Goal: Transaction & Acquisition: Purchase product/service

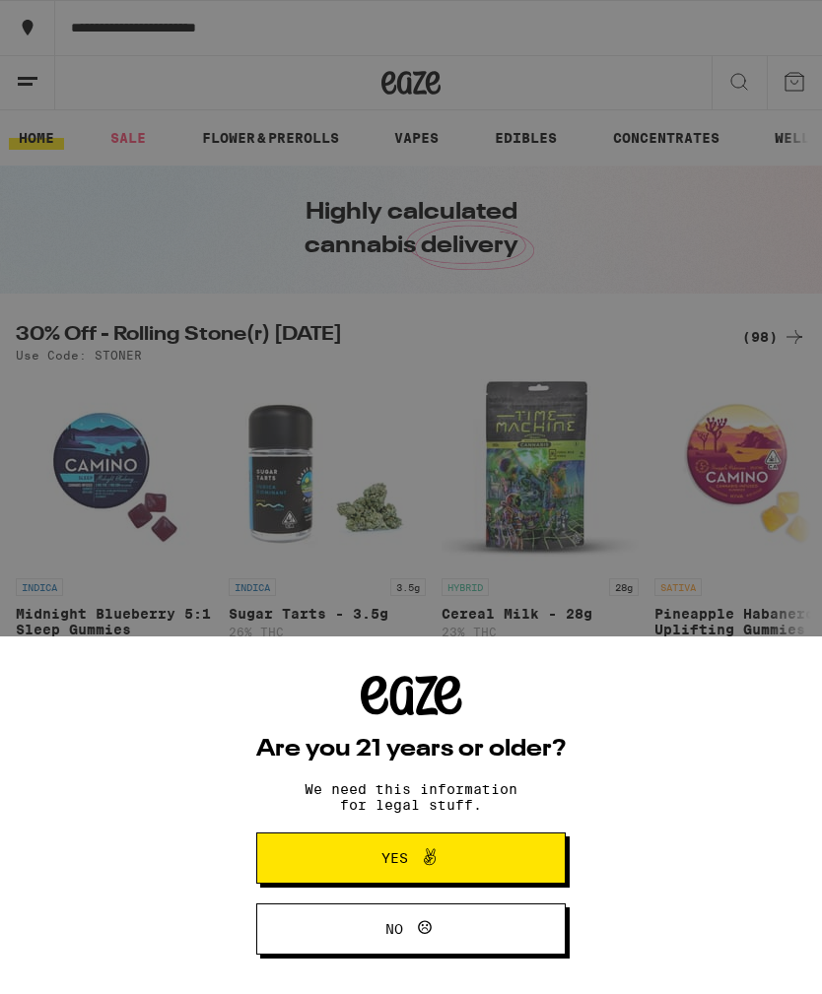
click at [431, 852] on icon at bounding box center [430, 856] width 12 height 17
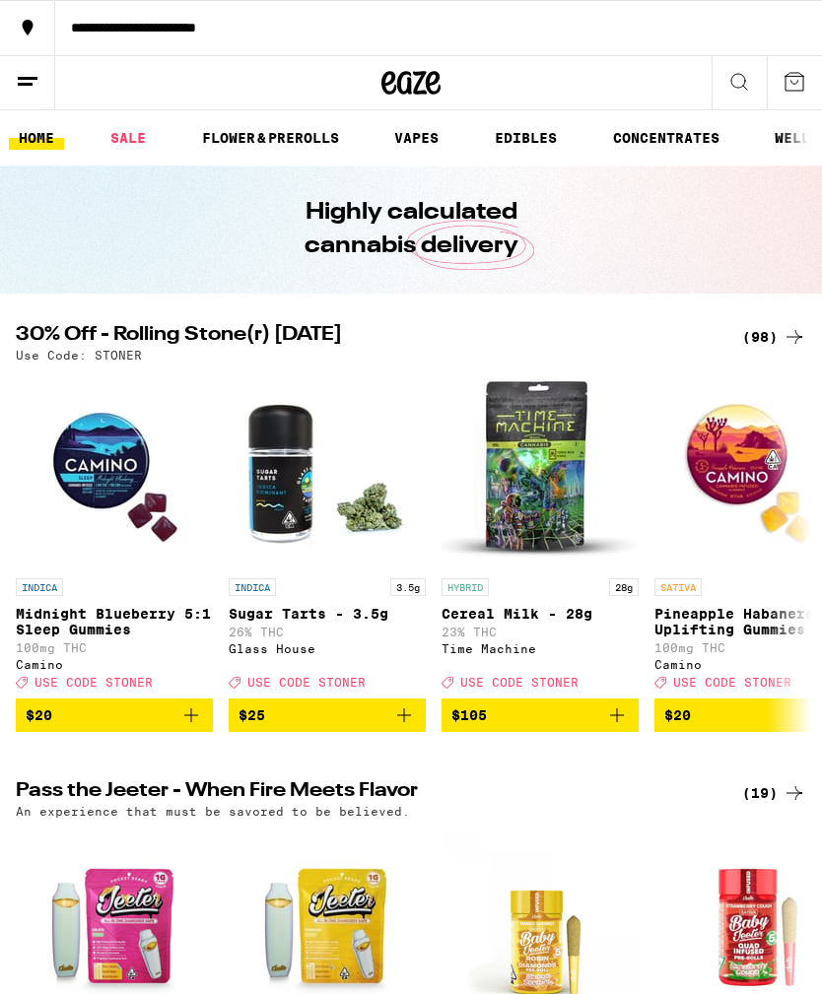
click at [30, 87] on icon at bounding box center [28, 82] width 24 height 24
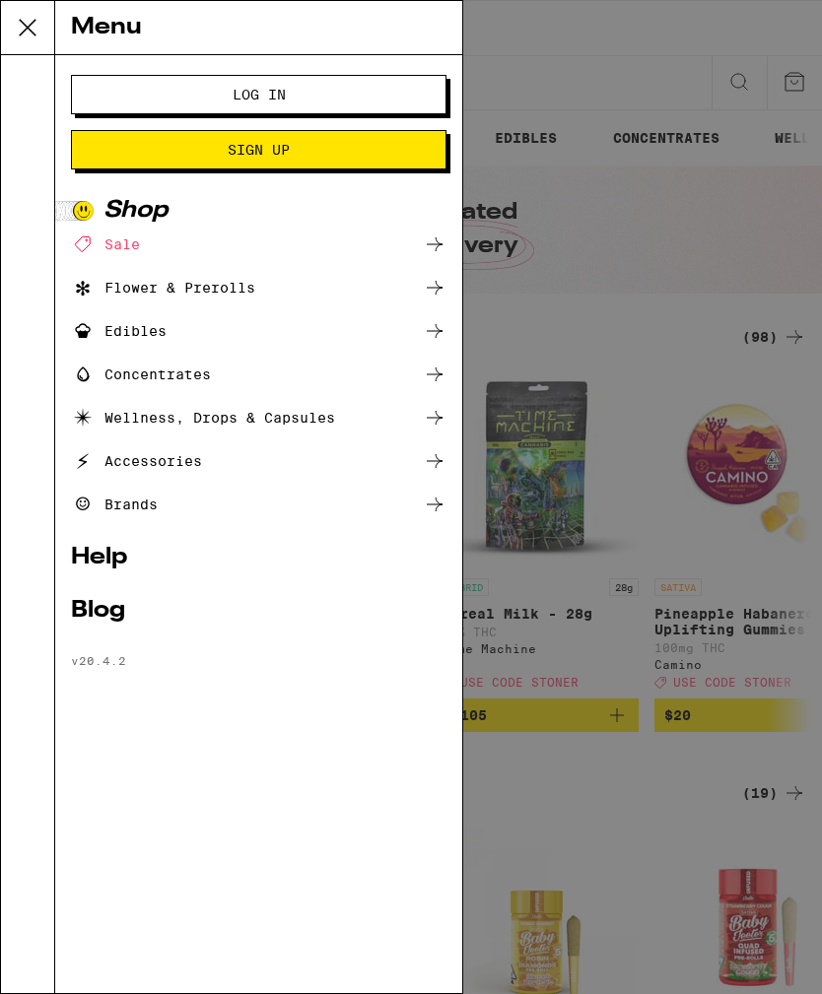
click at [318, 89] on span "Log In" at bounding box center [259, 95] width 216 height 14
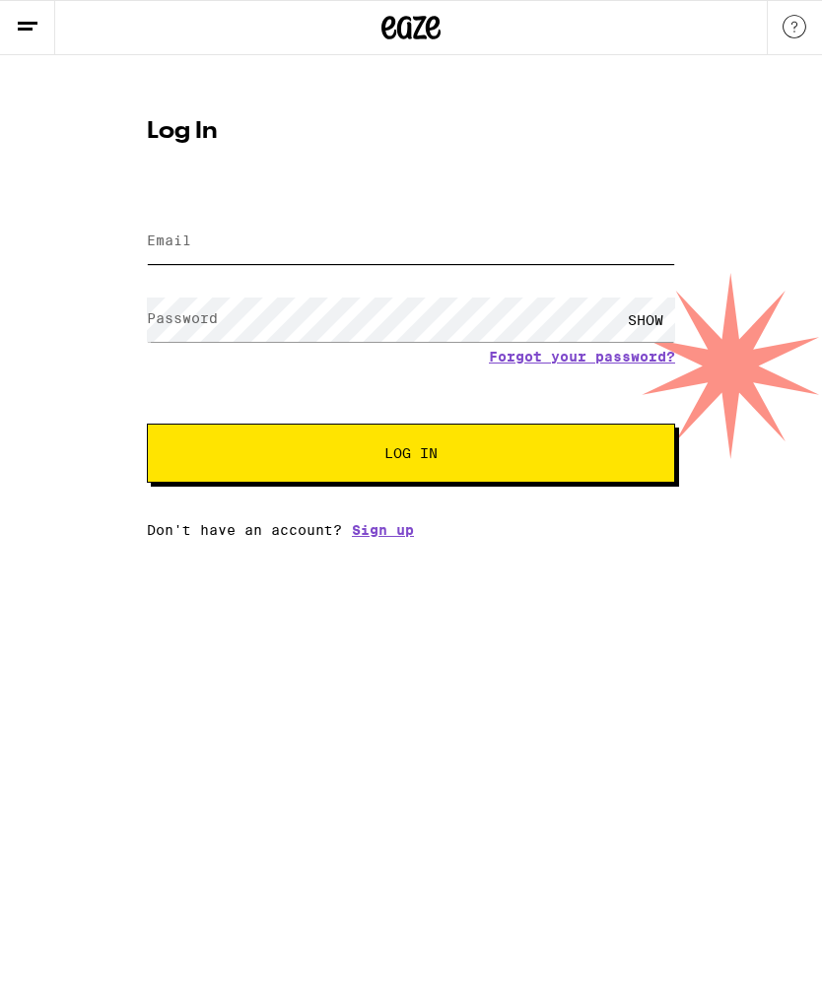
click at [443, 243] on input "Email" at bounding box center [411, 242] width 528 height 44
type input "[EMAIL_ADDRESS][DOMAIN_NAME]"
click at [411, 456] on button "Log In" at bounding box center [411, 453] width 528 height 59
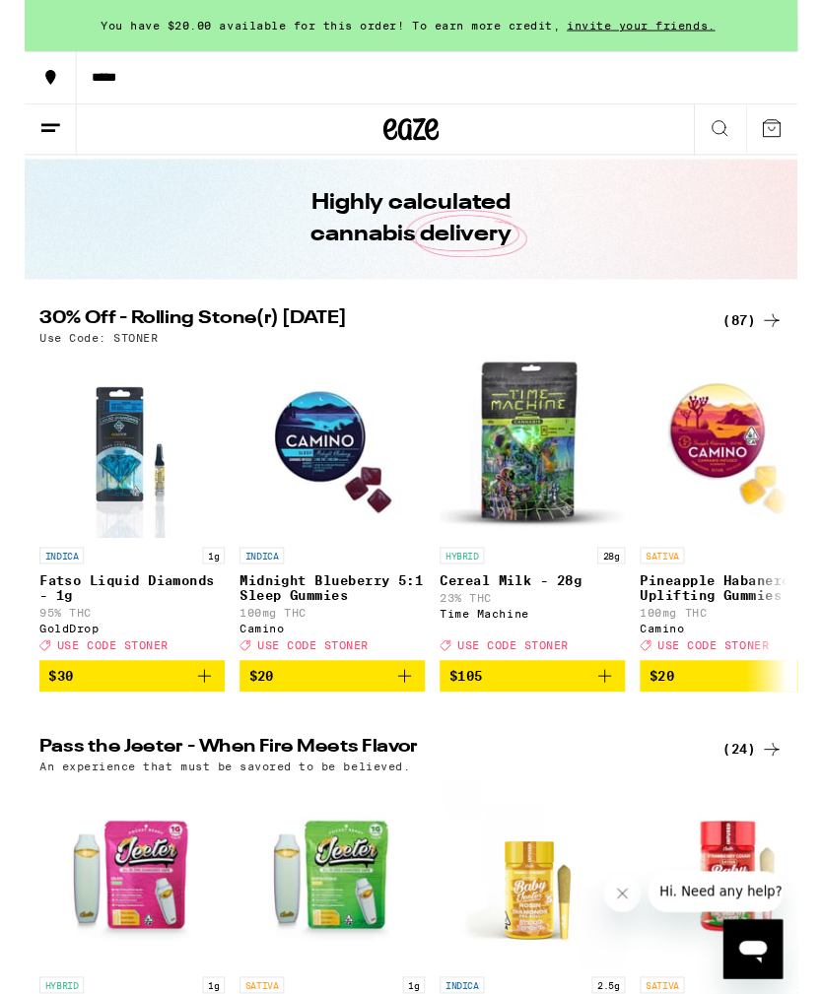
scroll to position [52, 0]
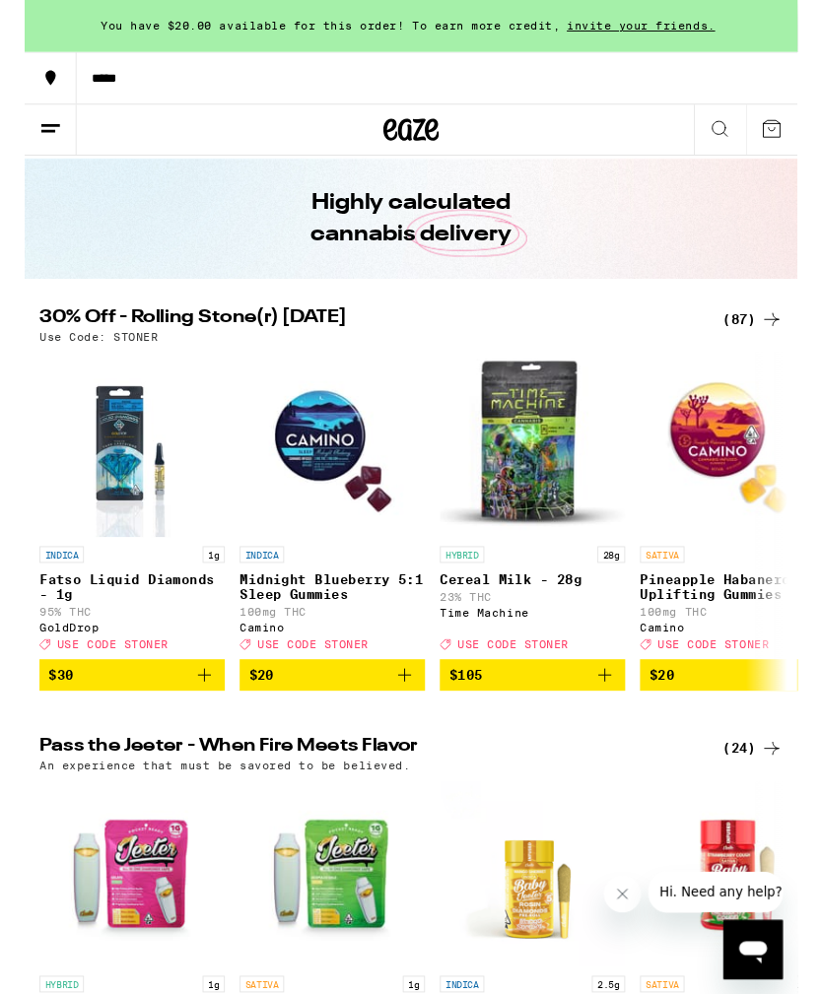
click at [767, 338] on div "(87)" at bounding box center [774, 340] width 64 height 24
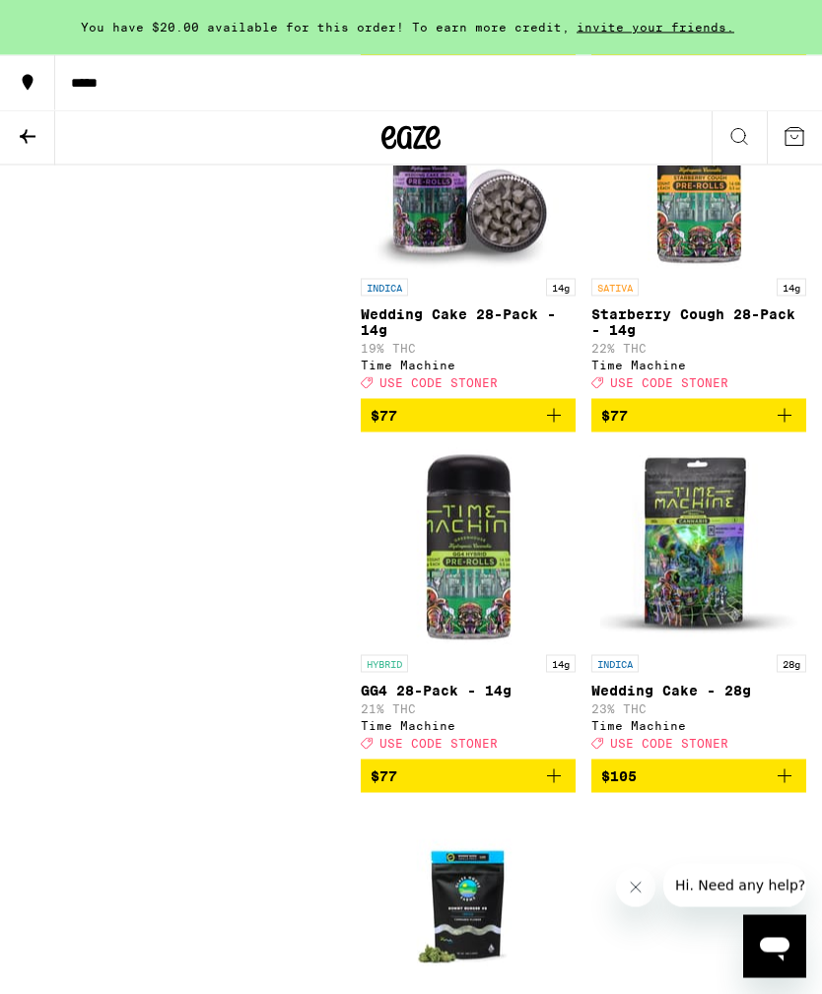
scroll to position [15678, 0]
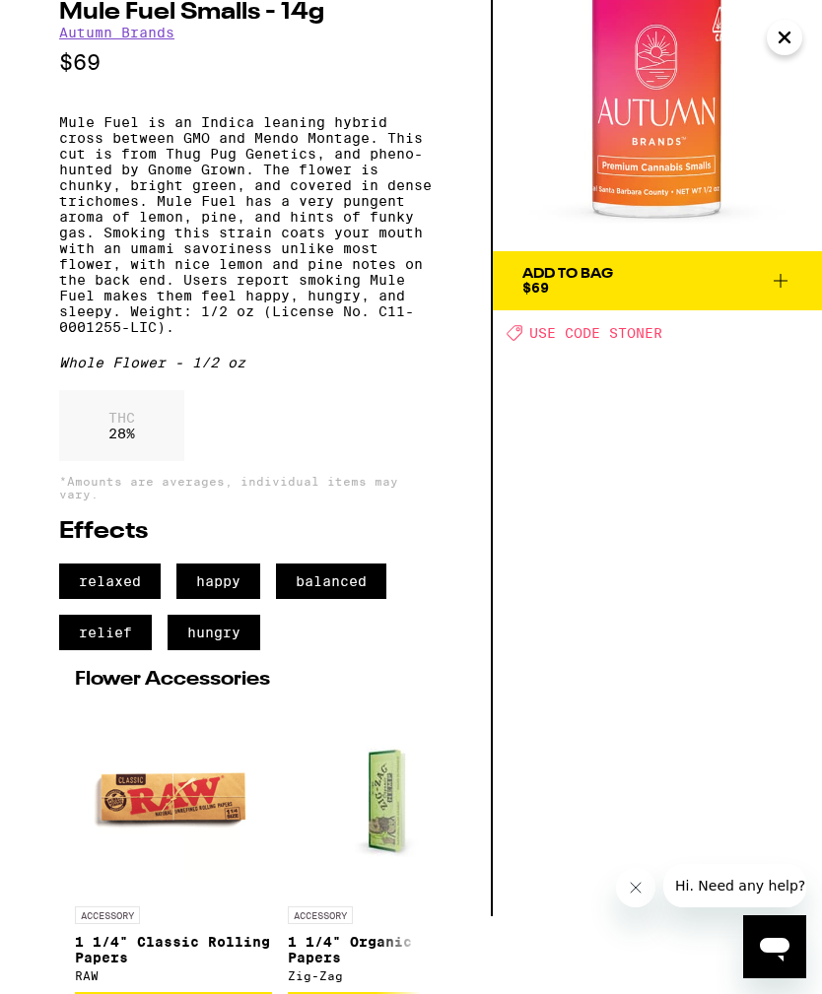
scroll to position [79, 0]
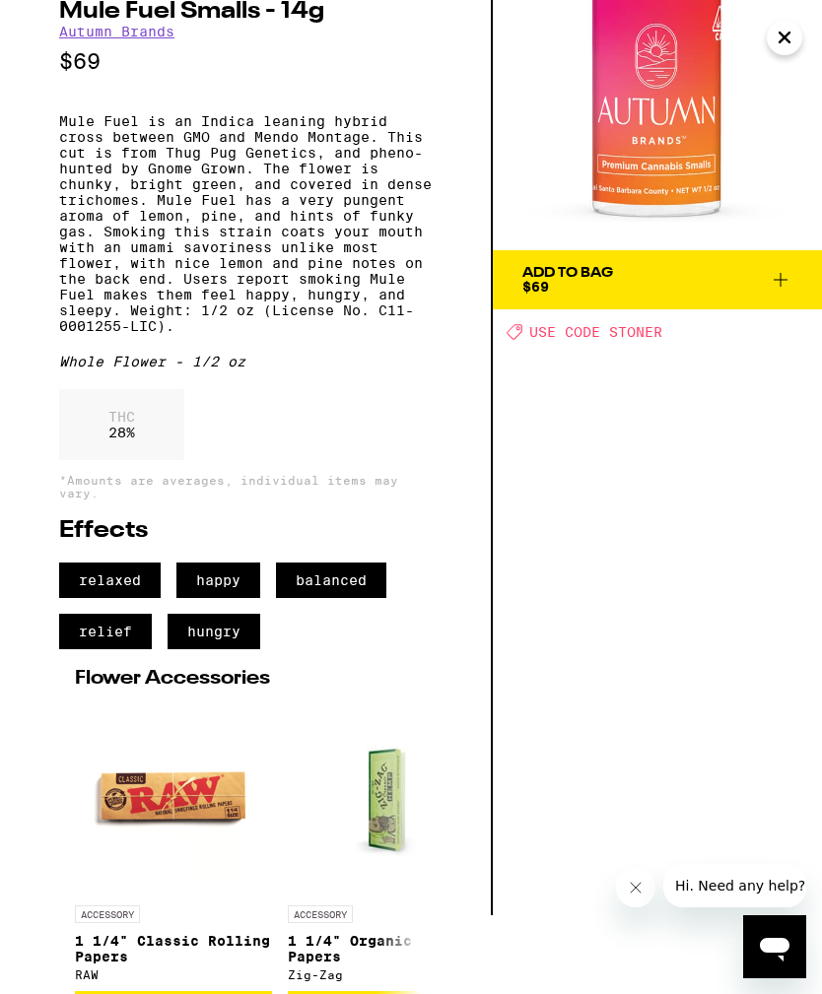
click at [771, 285] on icon at bounding box center [781, 280] width 24 height 24
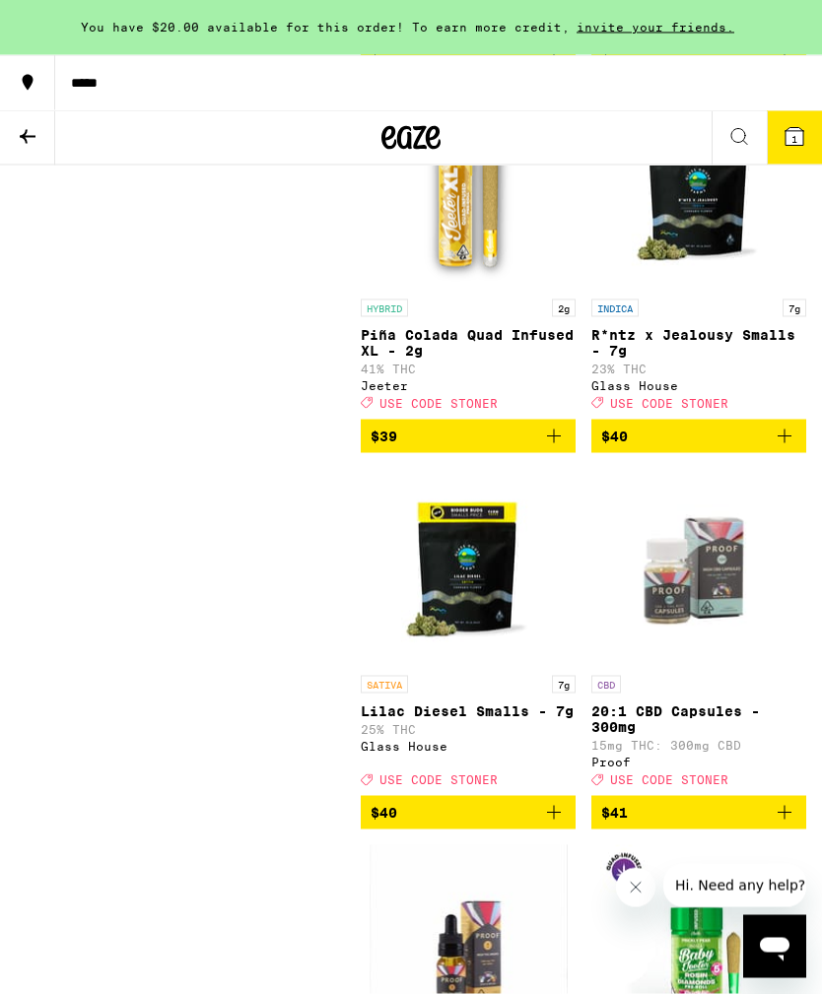
scroll to position [12343, 0]
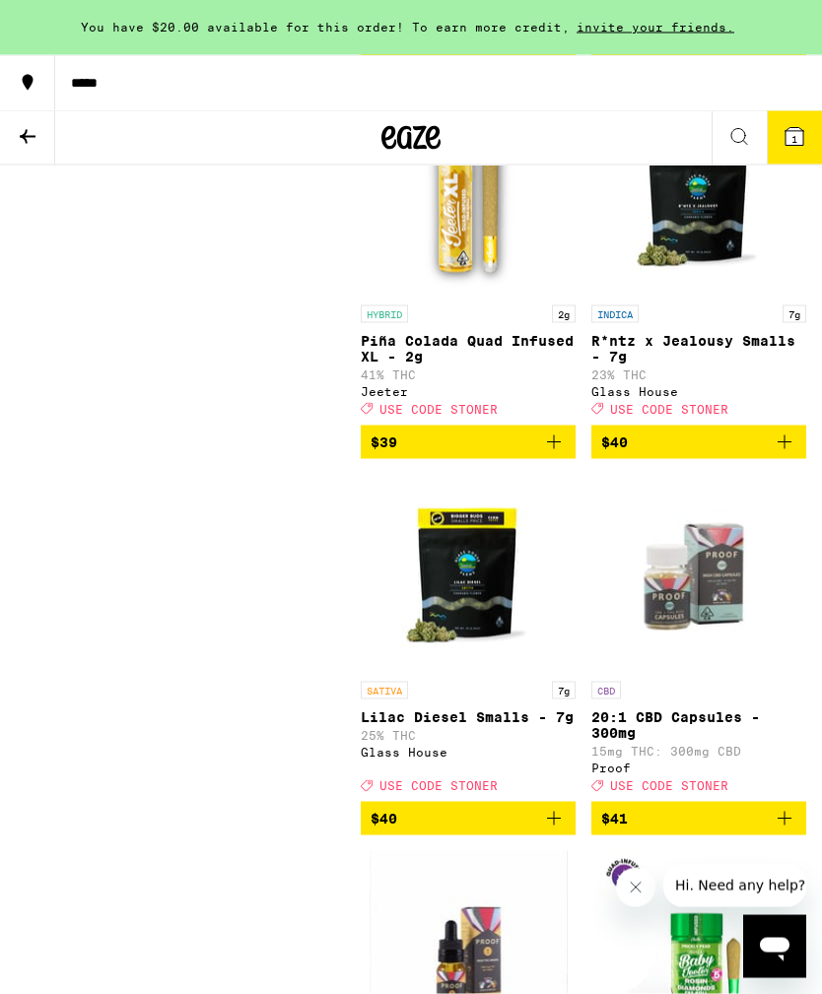
click at [29, 126] on icon at bounding box center [28, 137] width 24 height 24
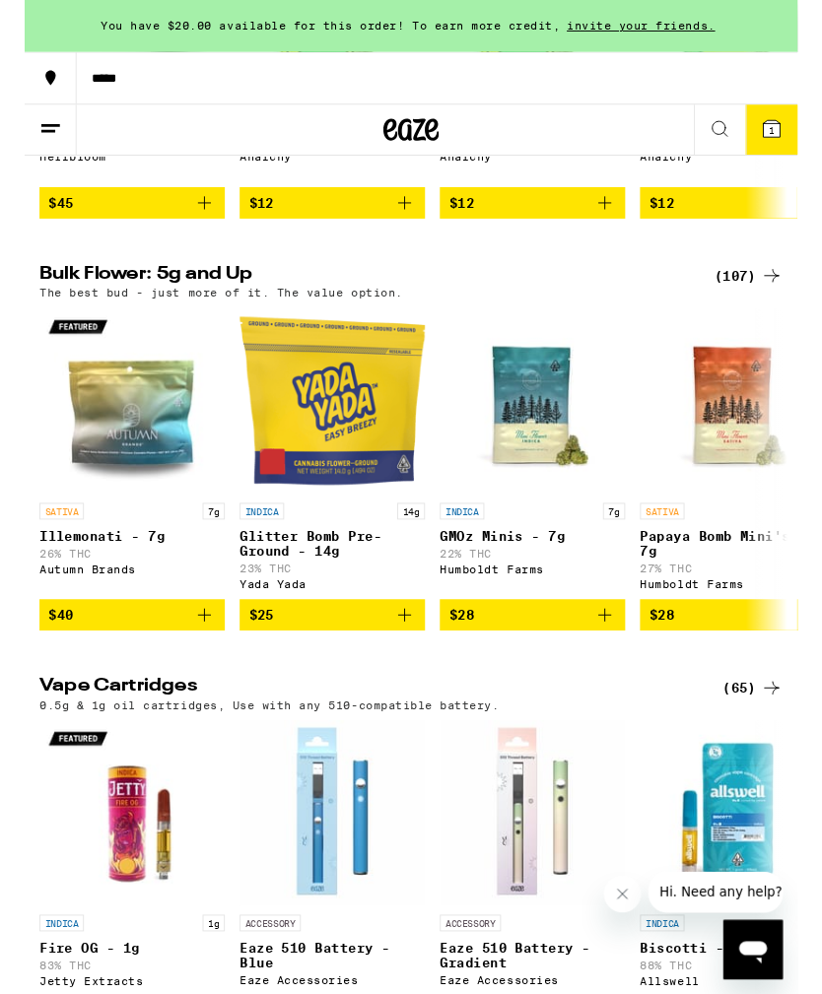
scroll to position [1914, 0]
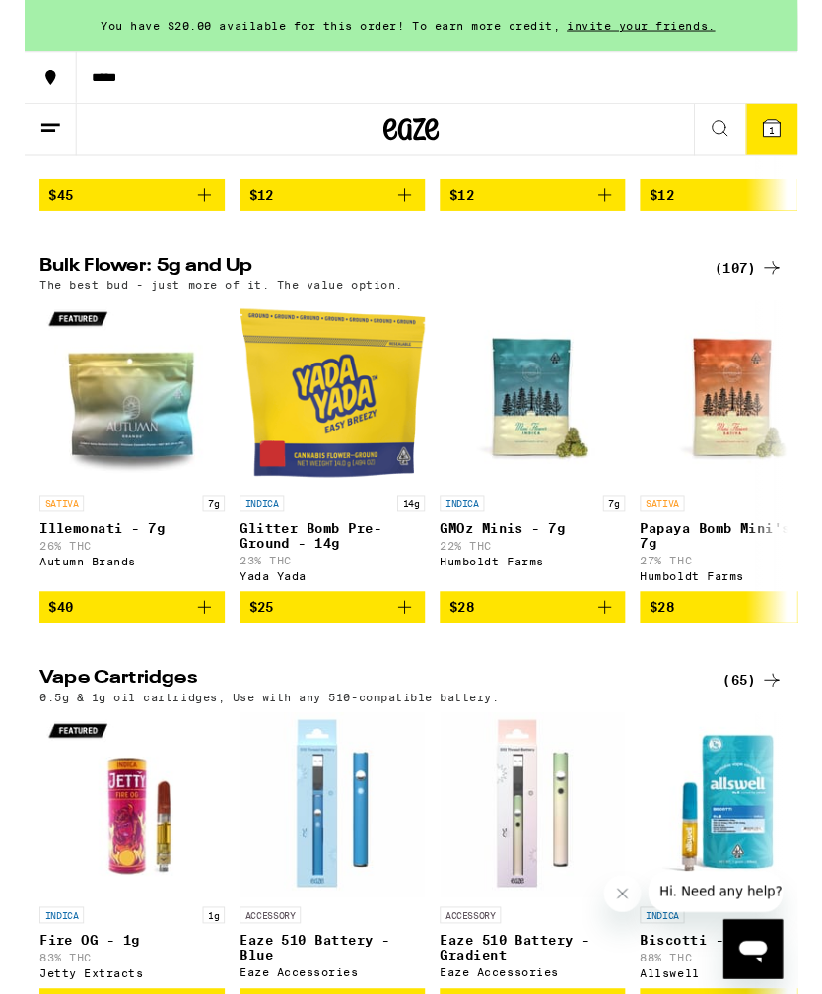
click at [762, 298] on div "(107)" at bounding box center [769, 286] width 73 height 24
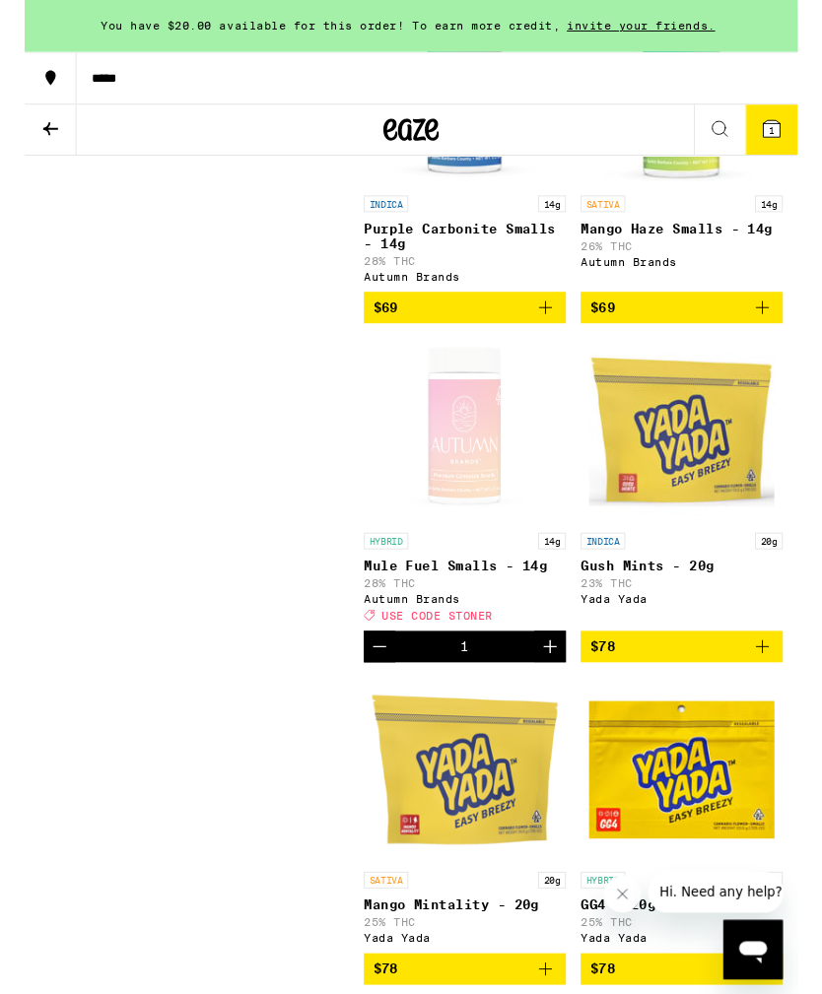
scroll to position [10915, 0]
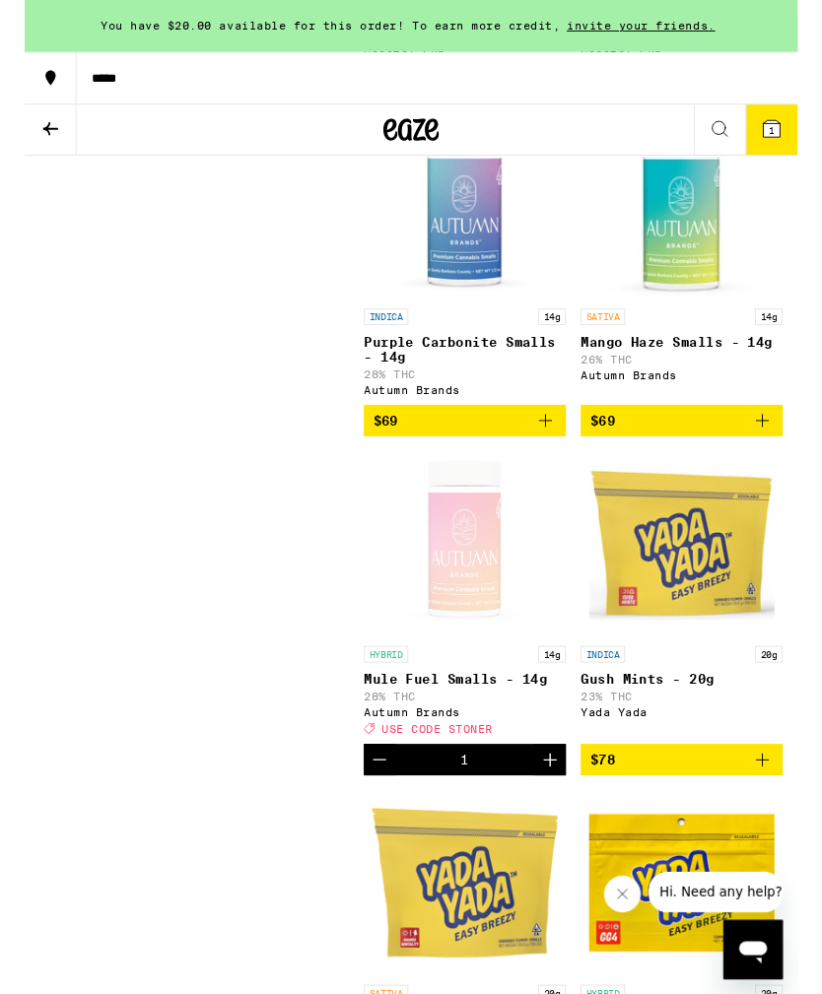
click at [16, 135] on icon at bounding box center [28, 137] width 24 height 24
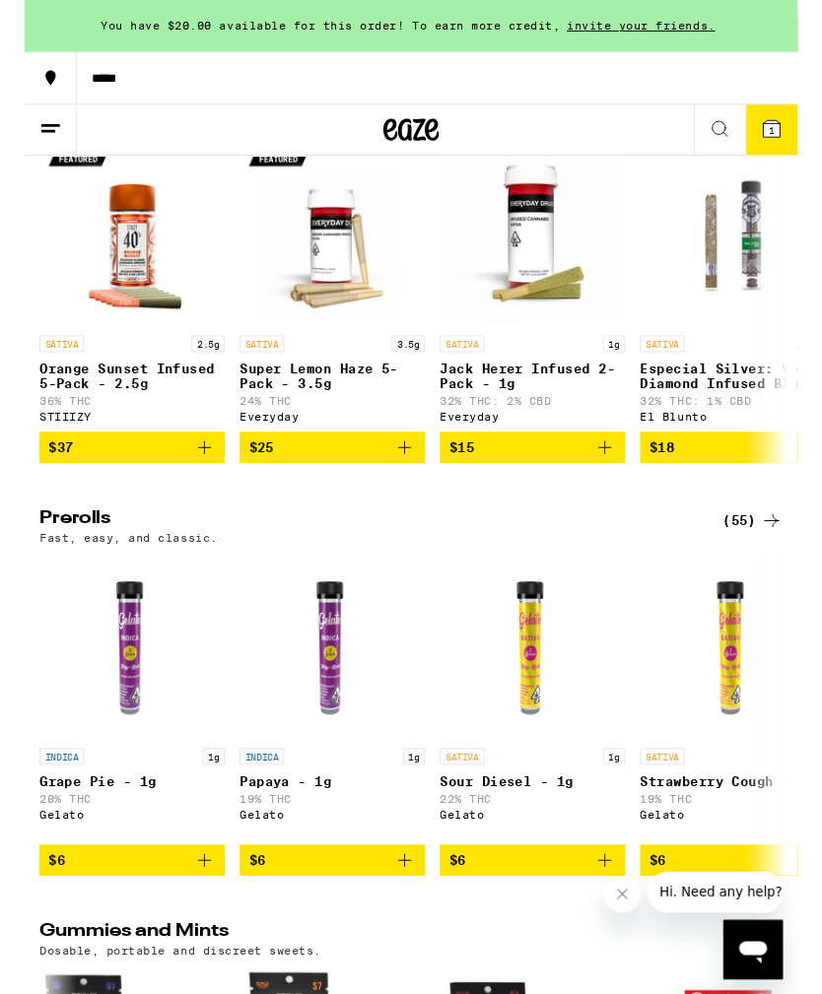
scroll to position [4309, 0]
click at [768, 128] on div "(84)" at bounding box center [774, 116] width 64 height 24
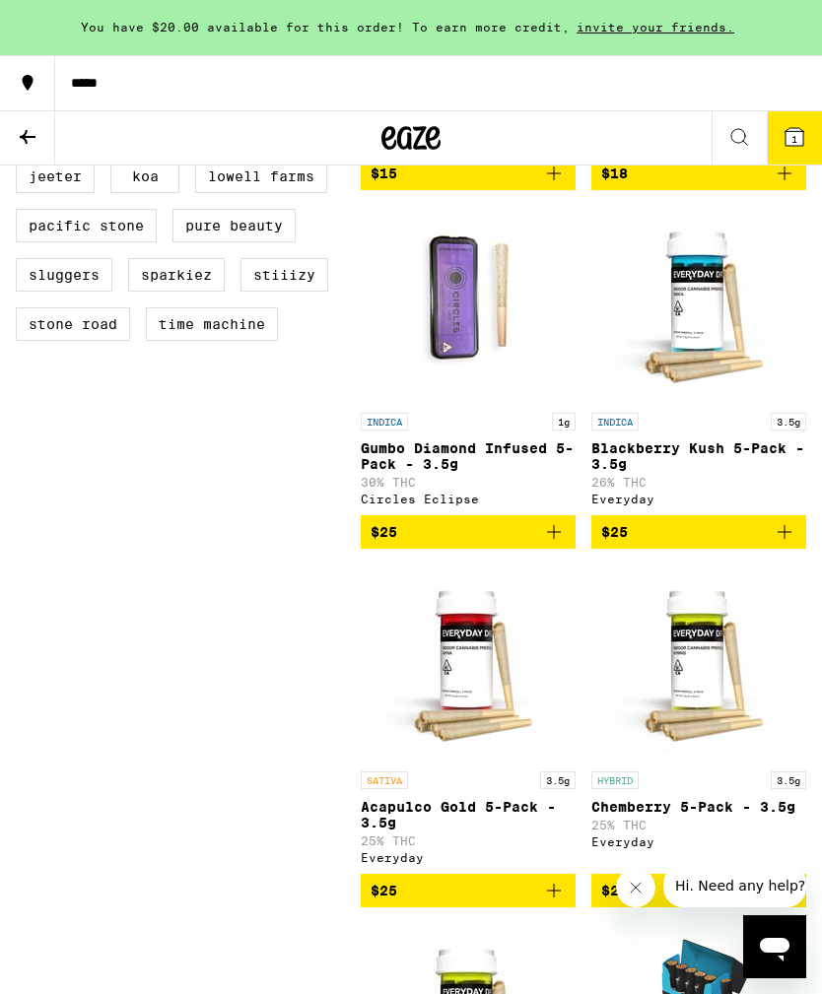
scroll to position [926, 0]
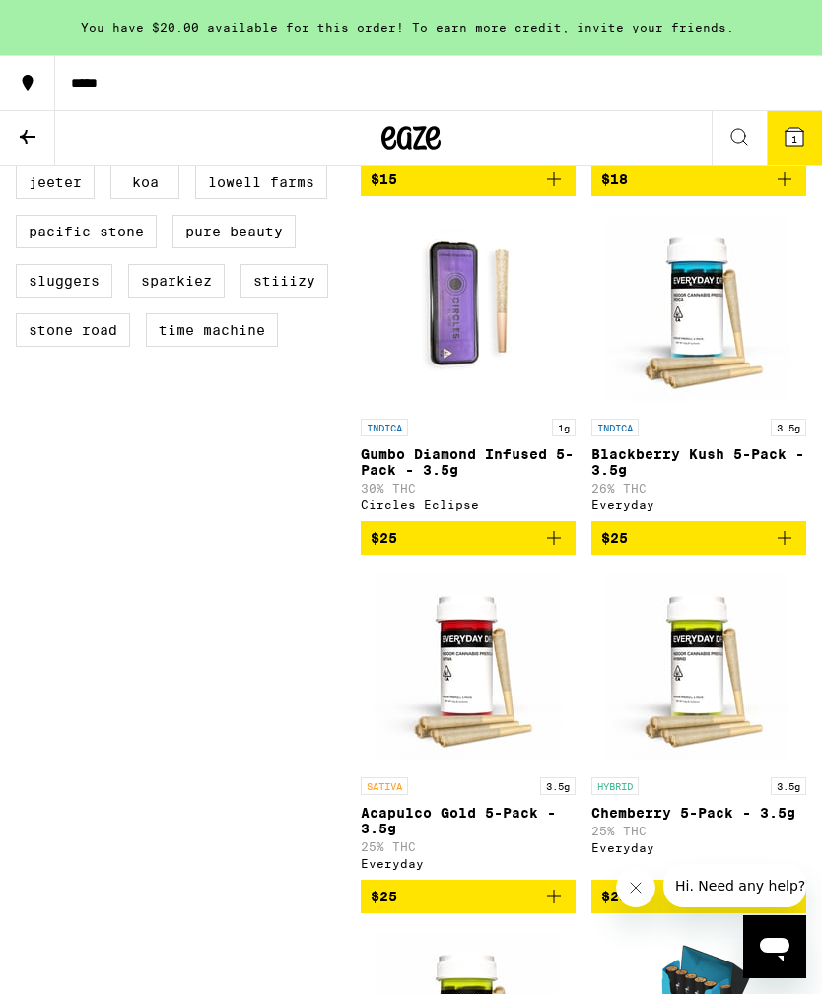
click at [706, 316] on img "Open page for Blackberry Kush 5-Pack - 3.5g from Everyday" at bounding box center [698, 310] width 197 height 197
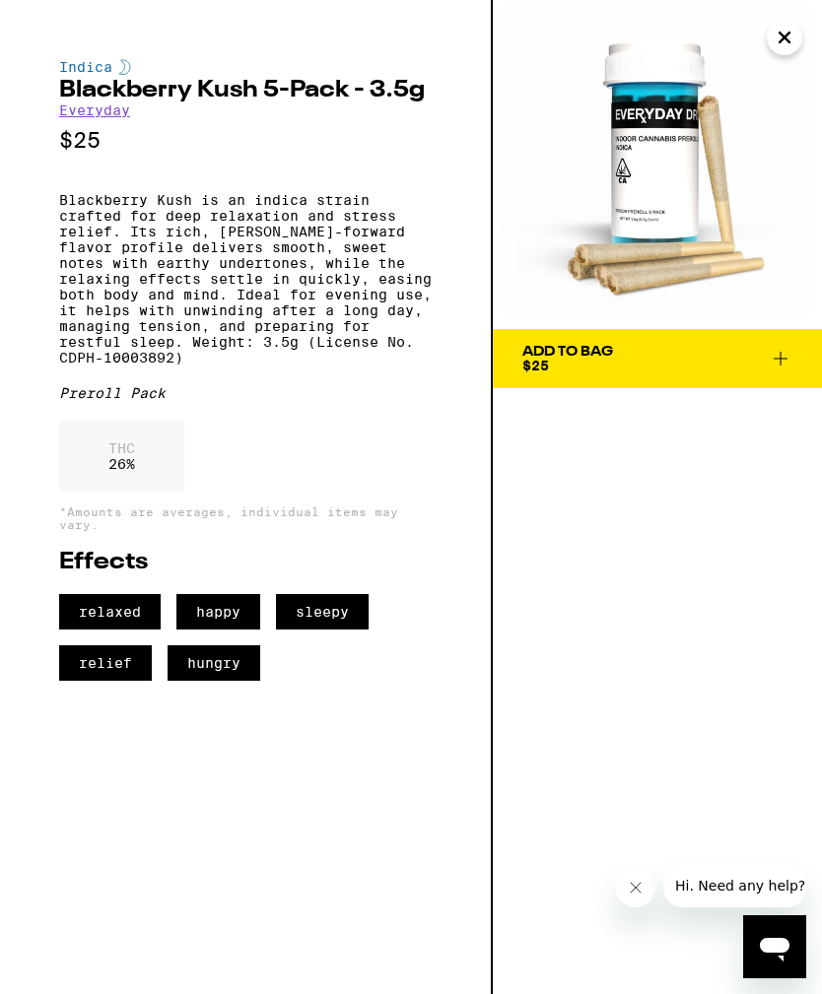
click at [783, 354] on icon at bounding box center [781, 359] width 24 height 24
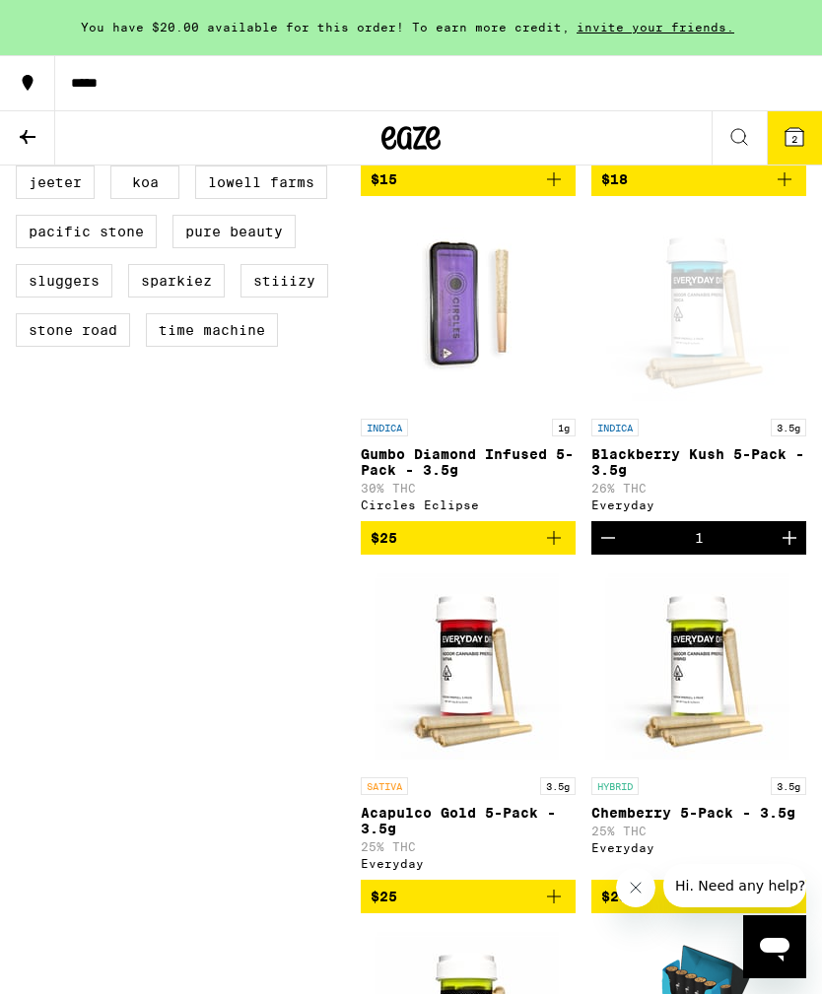
click at [797, 133] on span "2" at bounding box center [794, 139] width 6 height 12
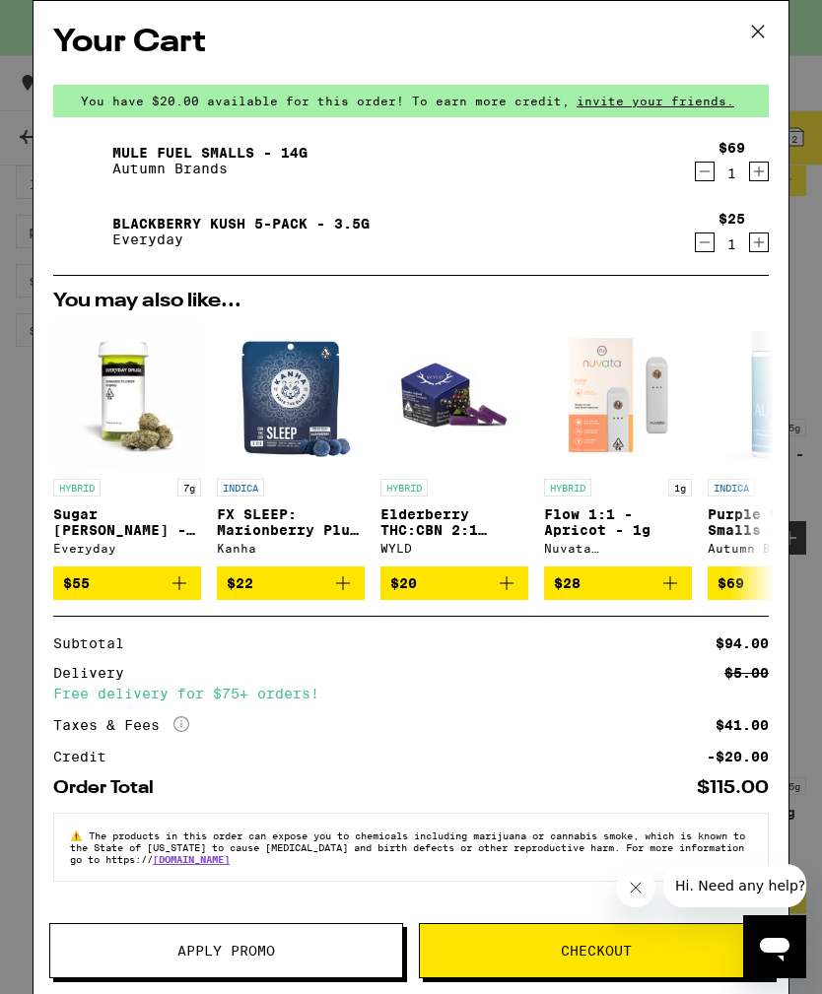
click at [204, 962] on button "Apply Promo" at bounding box center [226, 950] width 354 height 55
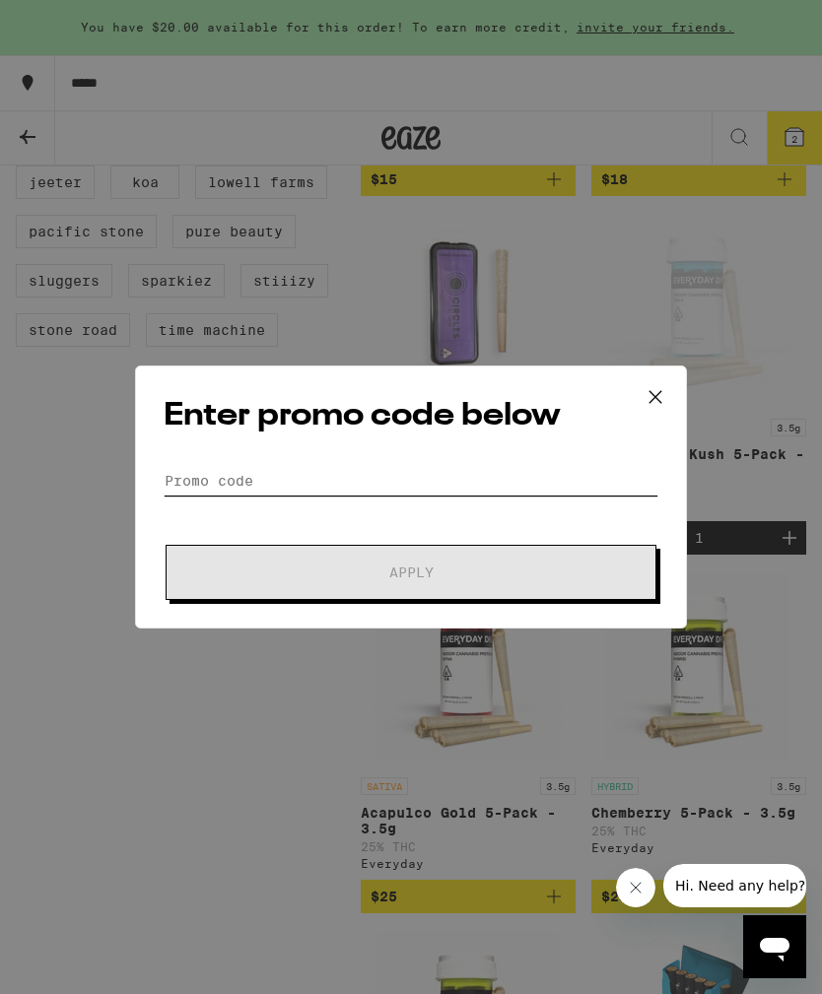
click at [309, 476] on input "Promo Code" at bounding box center [411, 481] width 495 height 30
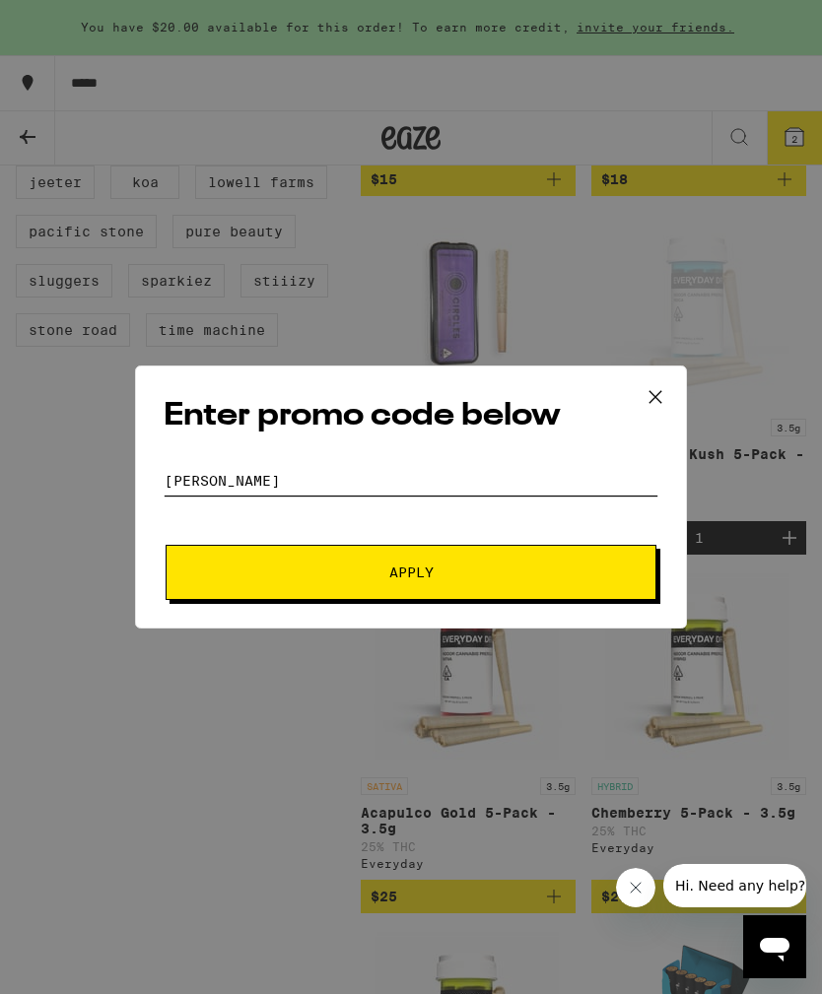
type input "[PERSON_NAME]"
click at [466, 588] on button "Apply" at bounding box center [411, 572] width 491 height 55
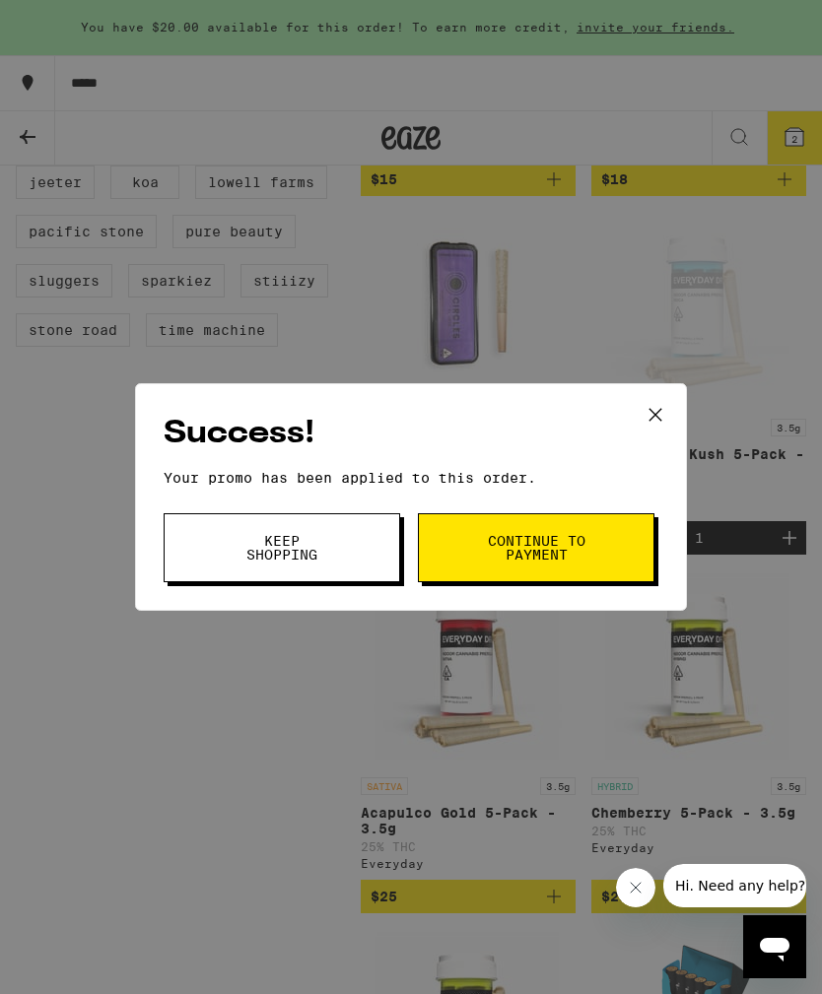
click at [334, 544] on button "Keep Shopping" at bounding box center [282, 547] width 236 height 69
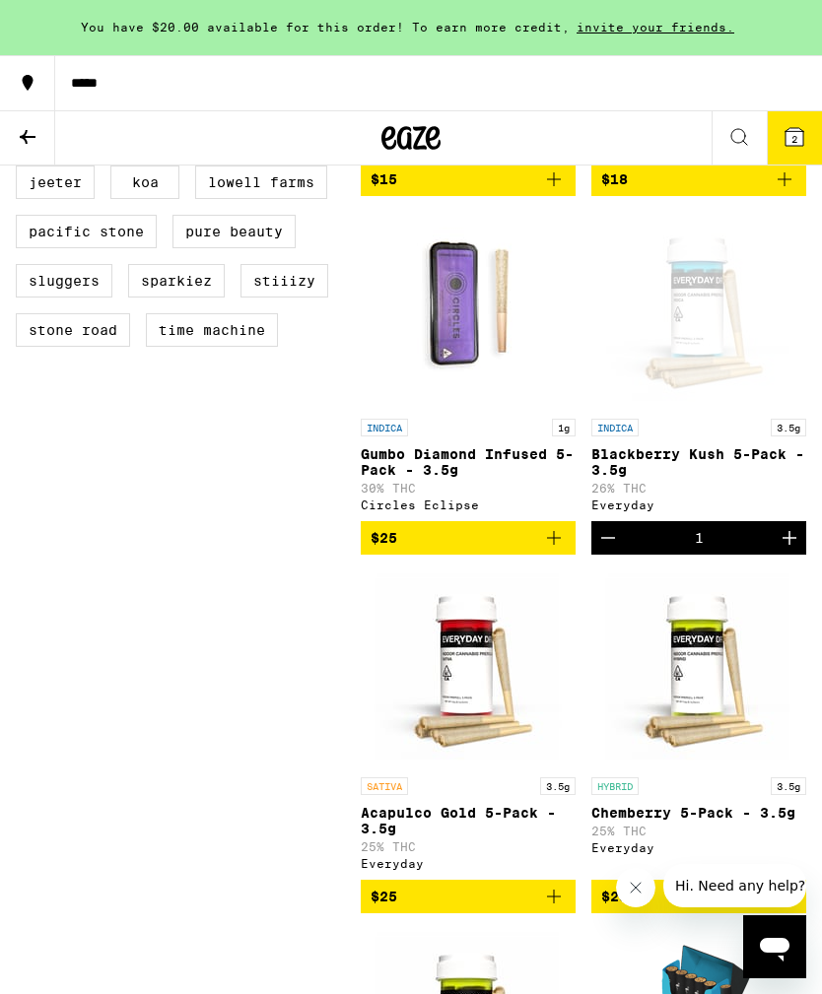
click at [793, 144] on span "2" at bounding box center [794, 139] width 6 height 12
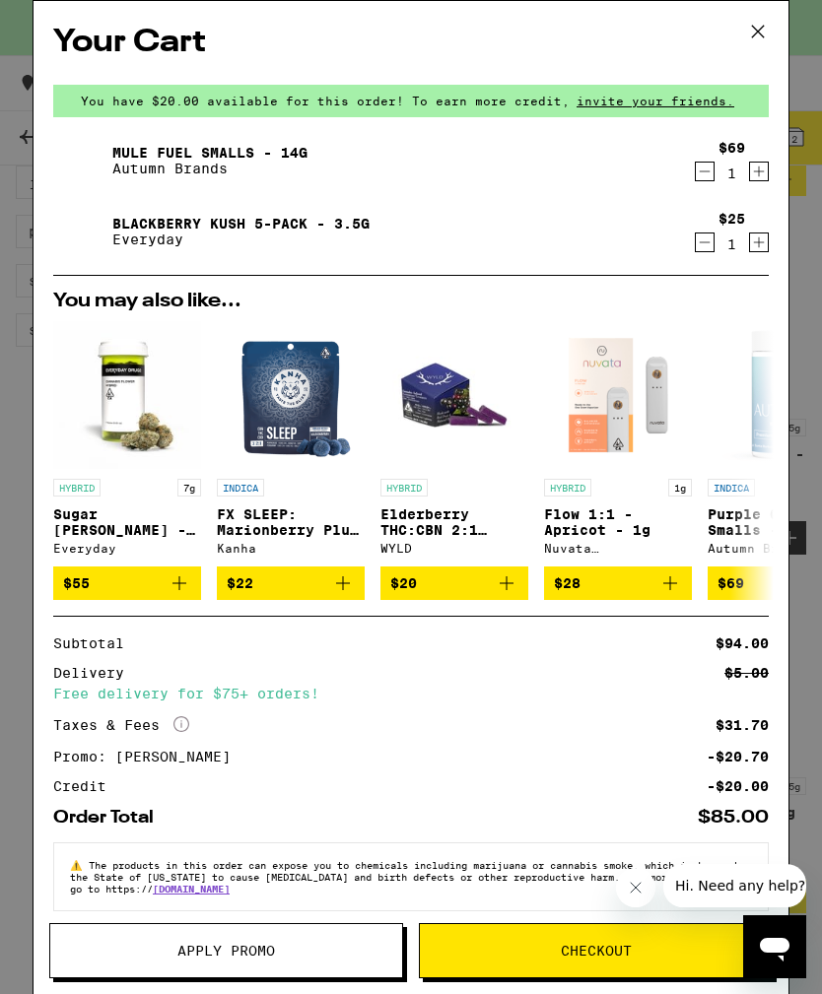
click at [759, 33] on icon at bounding box center [758, 32] width 12 height 12
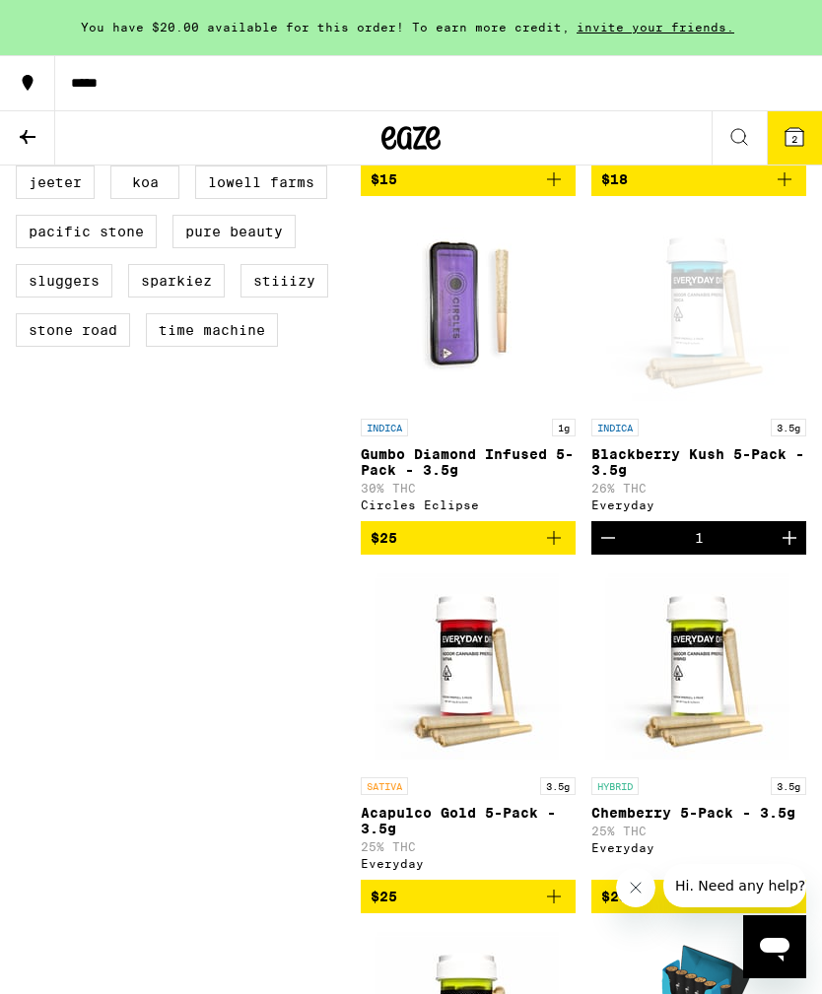
click at [793, 155] on button "2" at bounding box center [794, 137] width 55 height 53
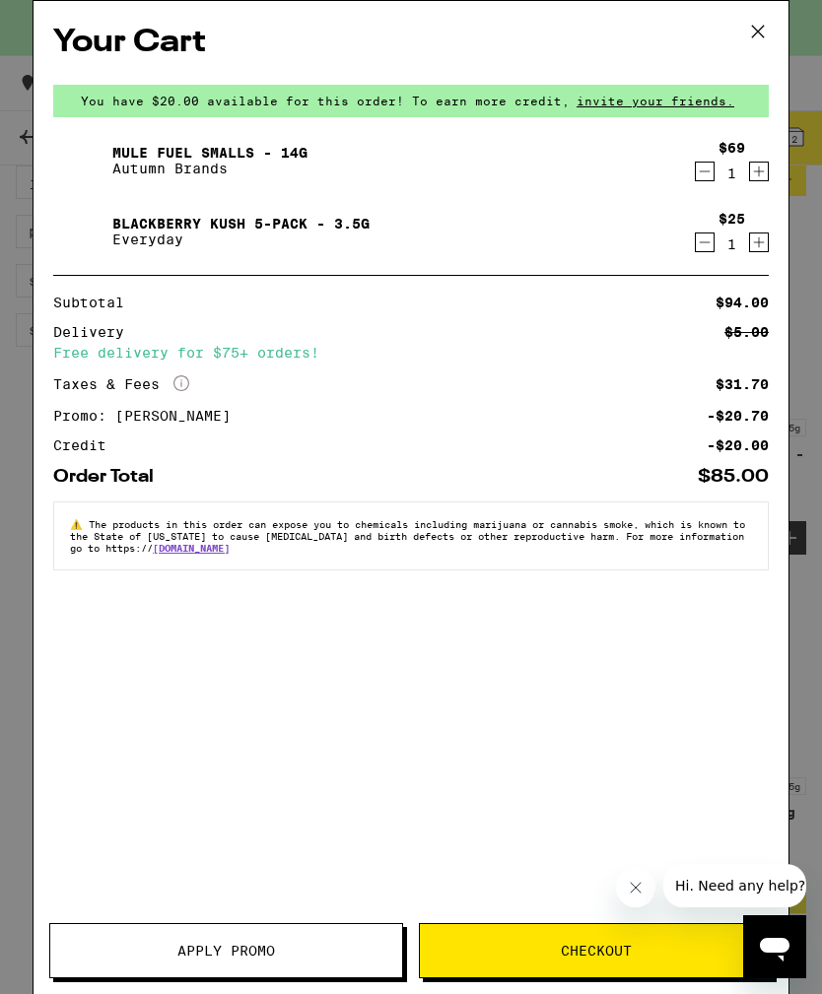
click at [812, 414] on div "Your Cart You have $20.00 available for this order! To earn more credit, invite…" at bounding box center [411, 497] width 822 height 994
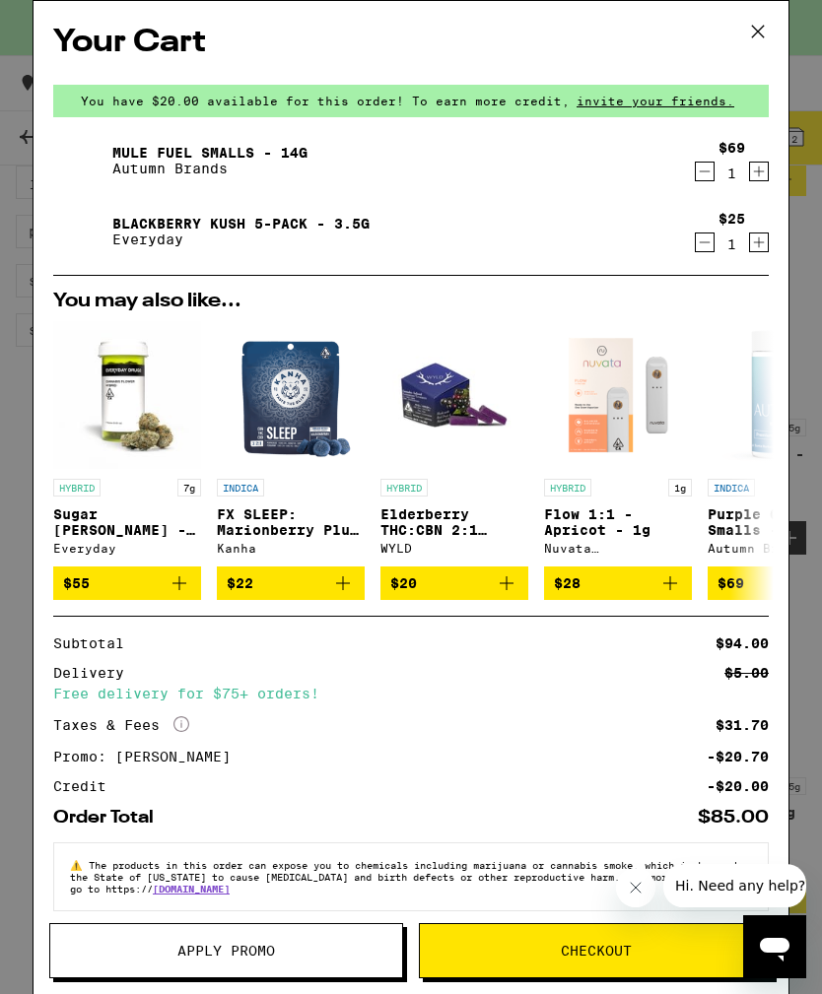
click at [759, 31] on icon at bounding box center [758, 32] width 12 height 12
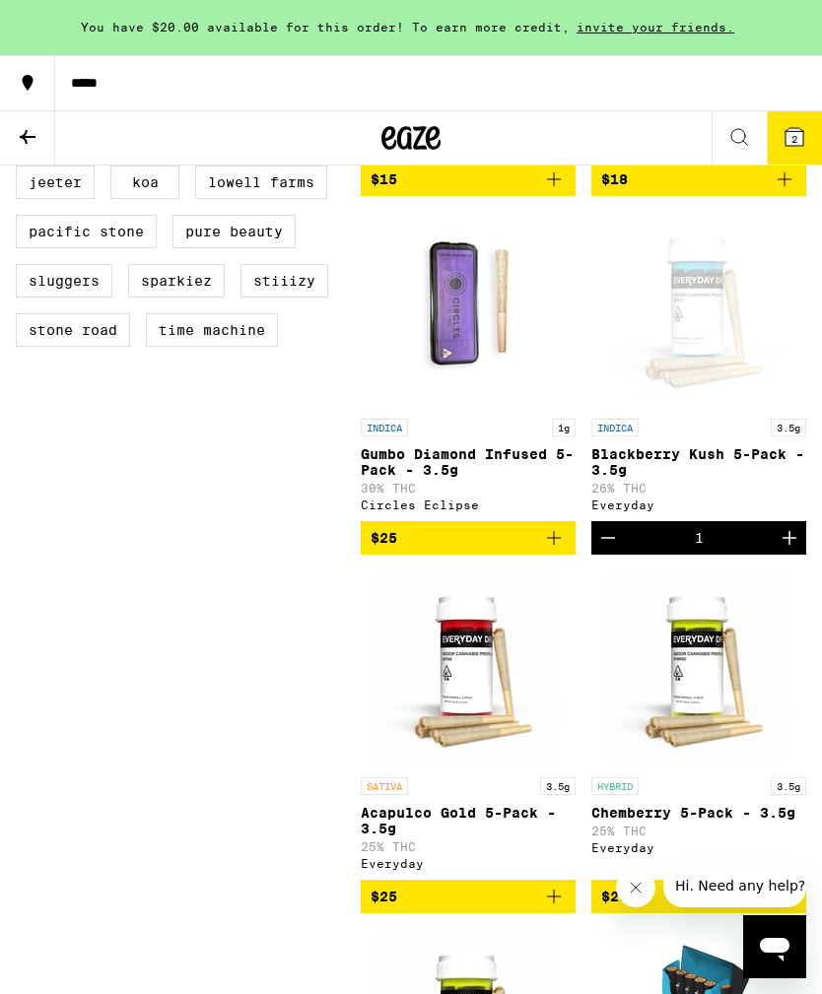
click at [785, 147] on icon at bounding box center [794, 137] width 24 height 24
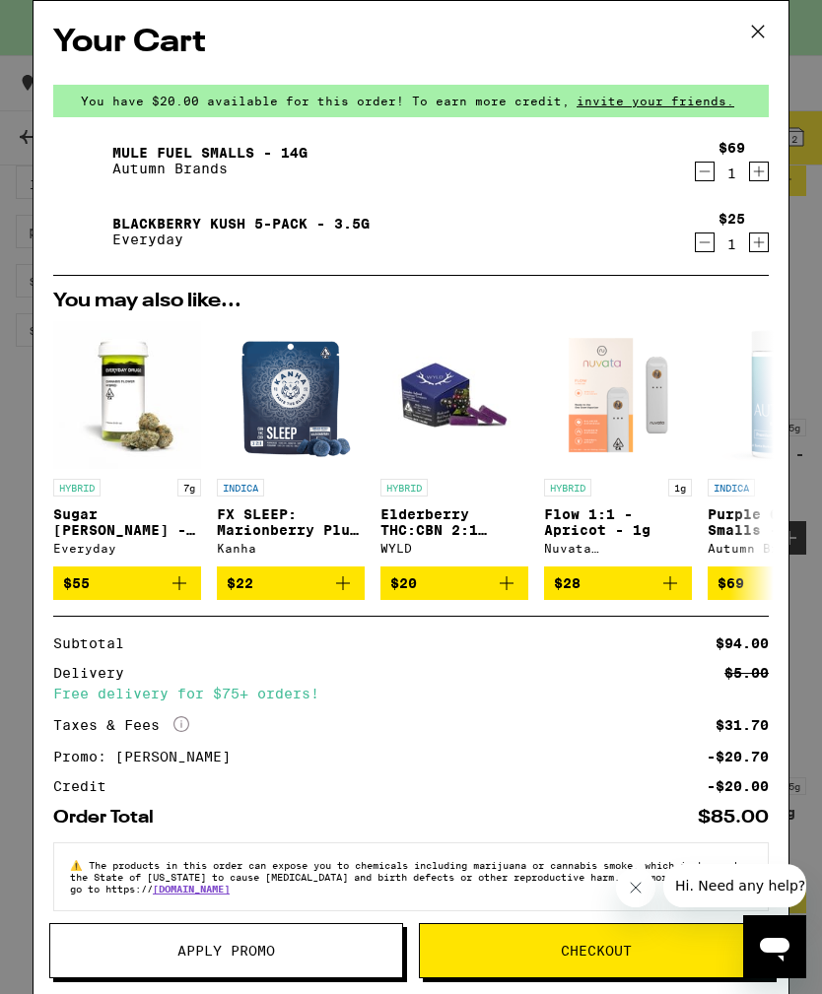
click at [187, 728] on icon "More Info" at bounding box center [181, 724] width 16 height 16
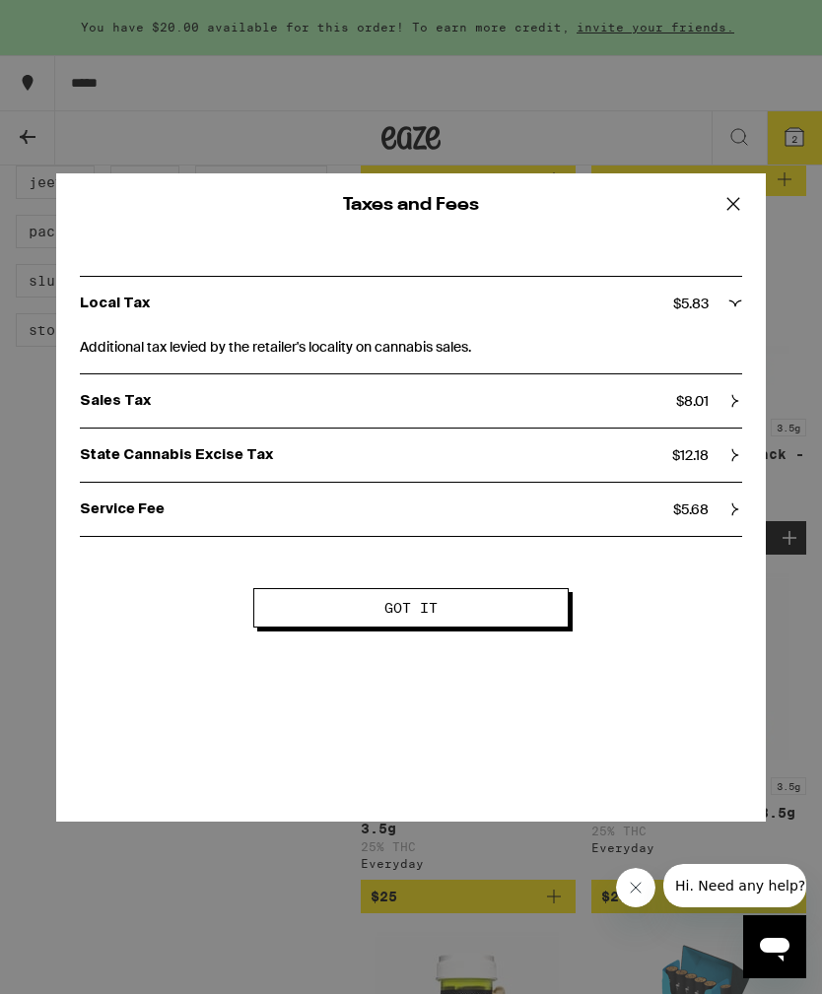
click at [722, 518] on div "Service Fee $ 5.68" at bounding box center [411, 510] width 662 height 18
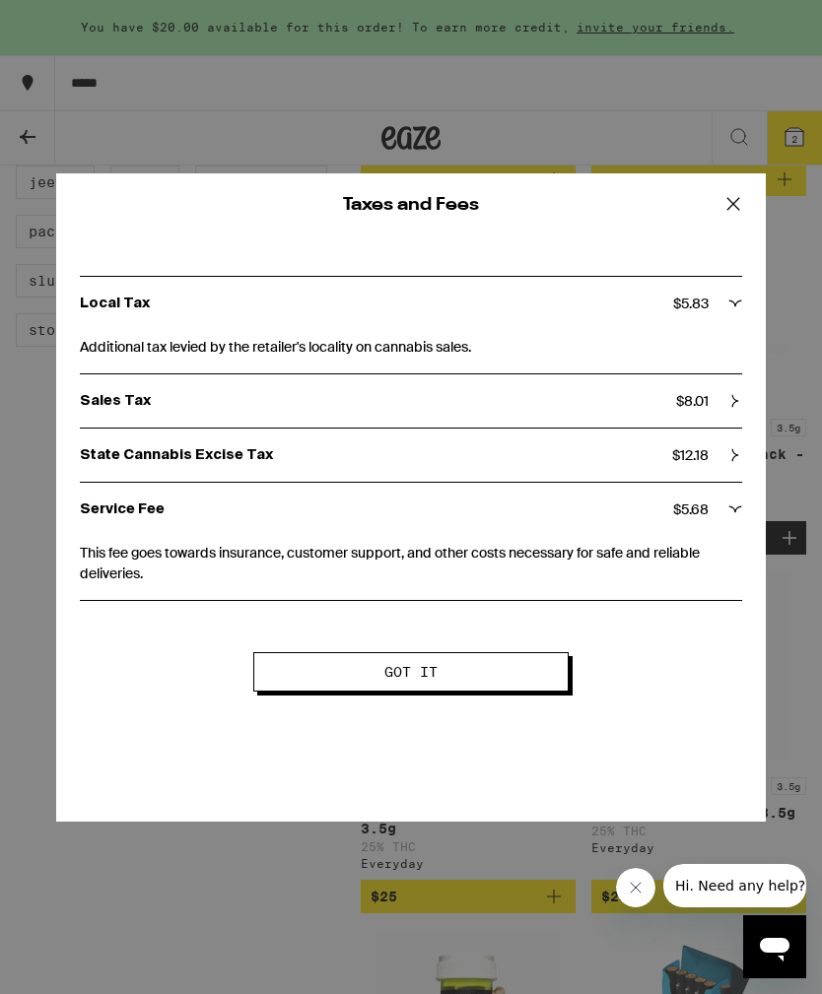
click at [737, 191] on icon at bounding box center [733, 204] width 30 height 30
